Goal: Check status

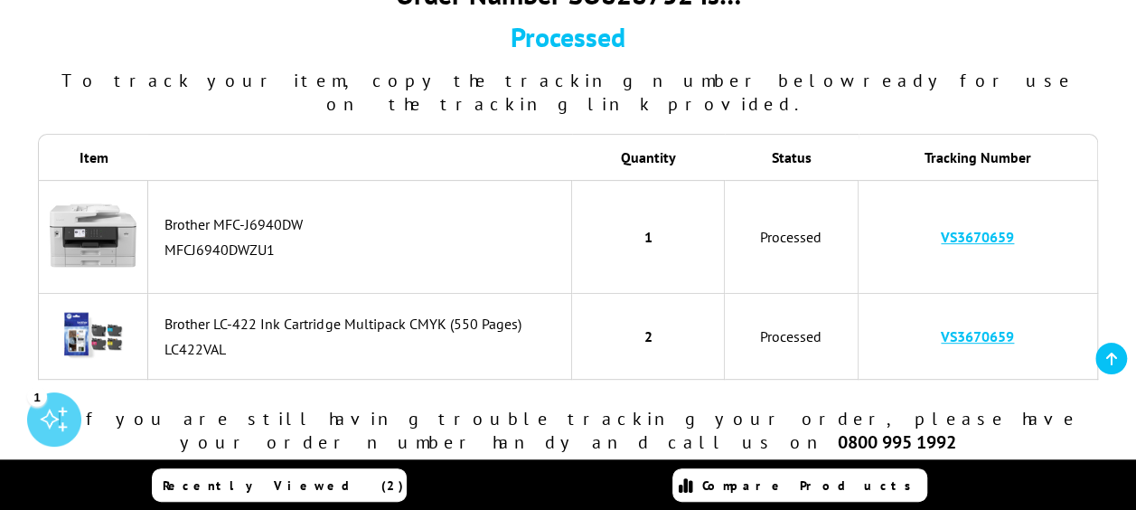
scroll to position [251, 0]
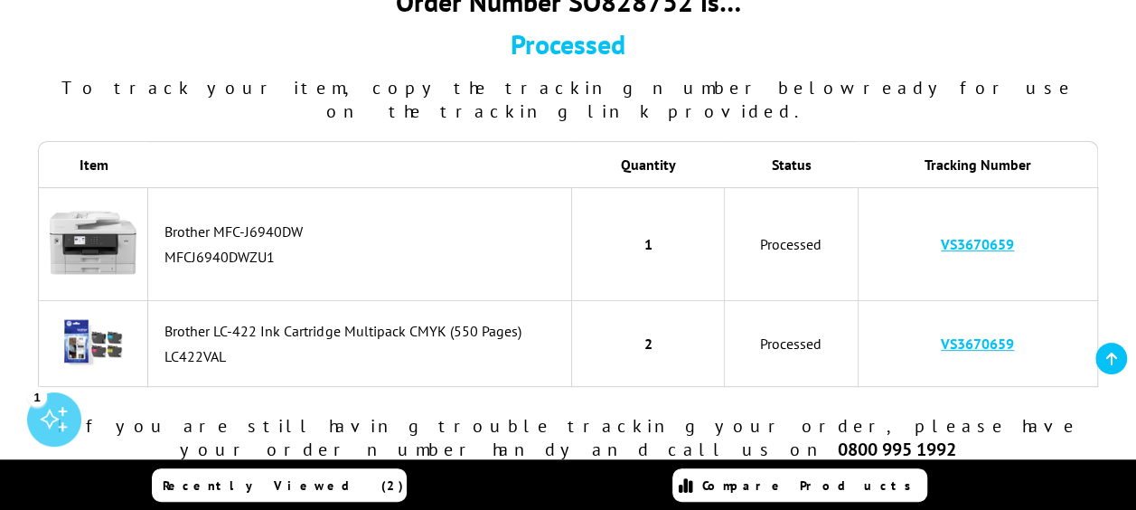
click at [977, 235] on link "VS3670659" at bounding box center [977, 244] width 73 height 18
click at [1027, 222] on td "VS3670659" at bounding box center [978, 244] width 239 height 114
drag, startPoint x: 1027, startPoint y: 222, endPoint x: 934, endPoint y: 223, distance: 92.2
click at [934, 223] on td "VS3670659" at bounding box center [978, 244] width 239 height 114
copy link "VS3670659"
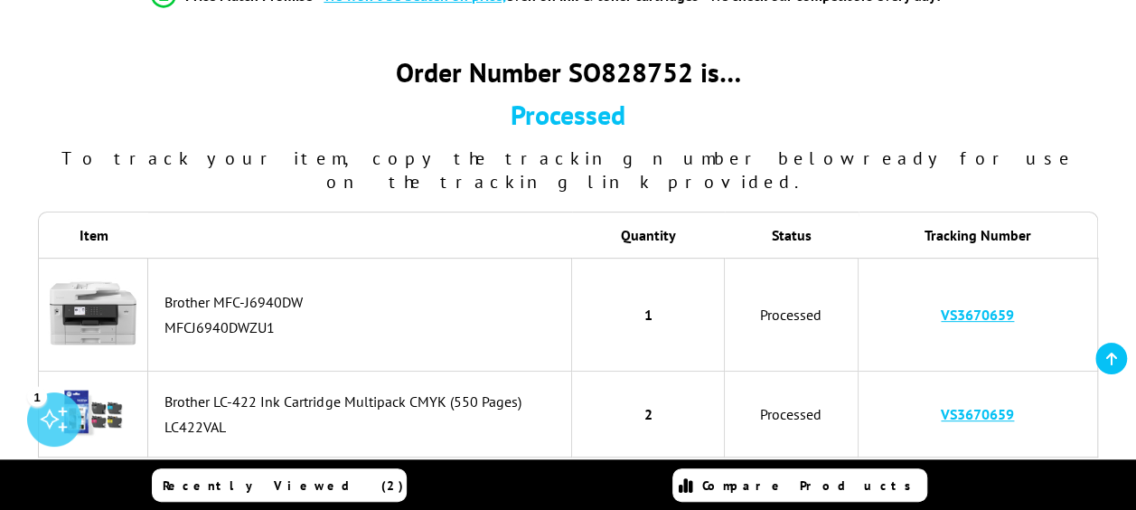
scroll to position [361, 0]
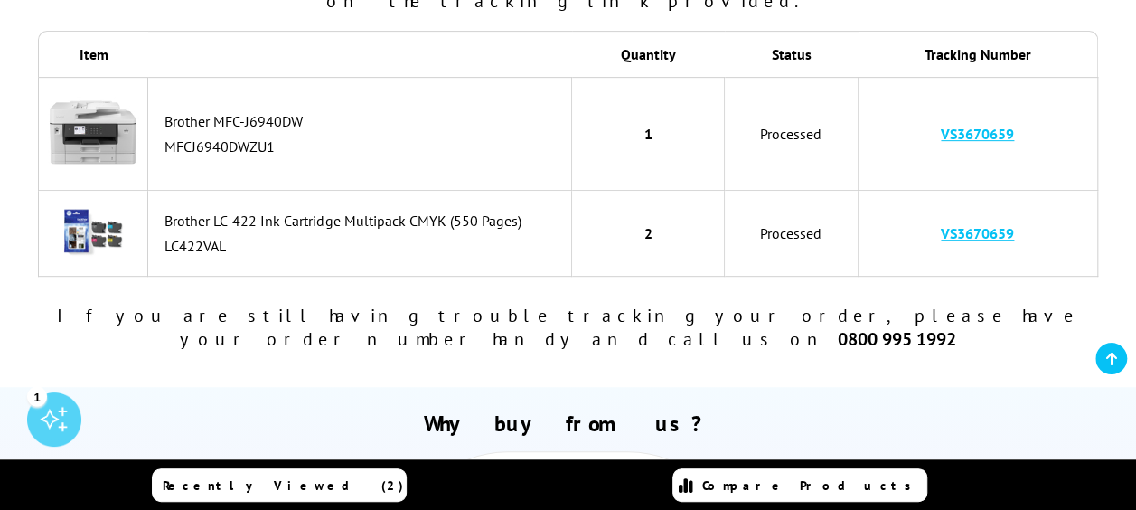
click at [983, 125] on link "VS3670659" at bounding box center [977, 134] width 73 height 18
click at [979, 224] on link "VS3670659" at bounding box center [977, 233] width 73 height 18
